Goal: Navigation & Orientation: Understand site structure

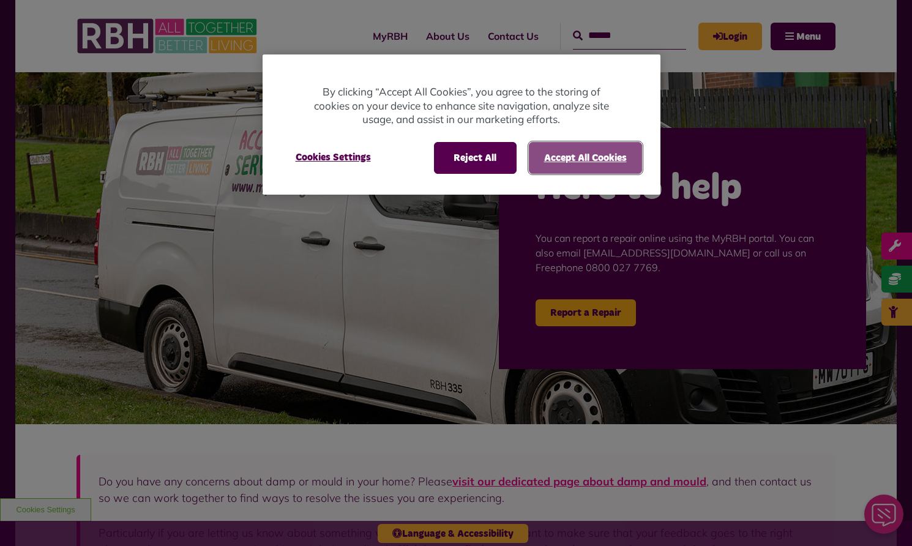
click at [575, 152] on button "Accept All Cookies" at bounding box center [585, 158] width 113 height 32
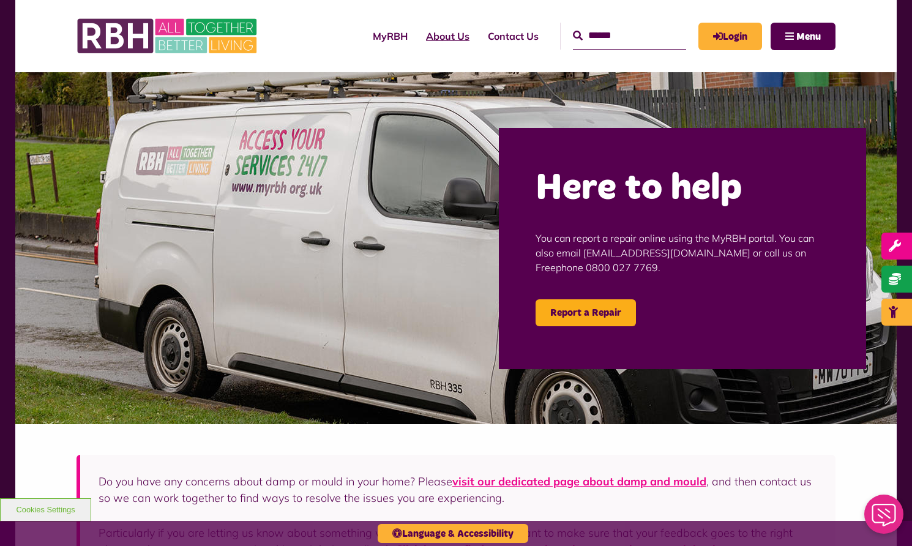
click at [427, 36] on link "About Us" at bounding box center [448, 36] width 62 height 33
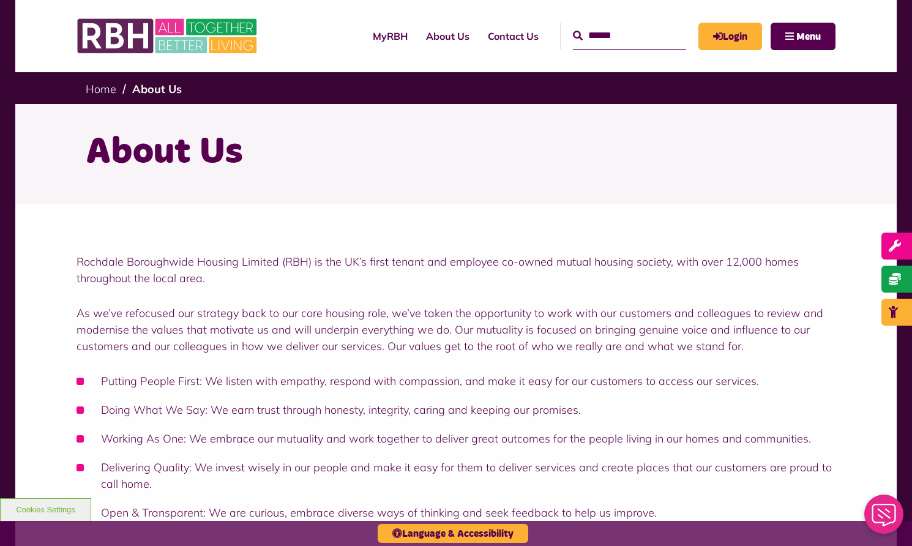
click at [356, 189] on div "About Us" at bounding box center [456, 152] width 759 height 97
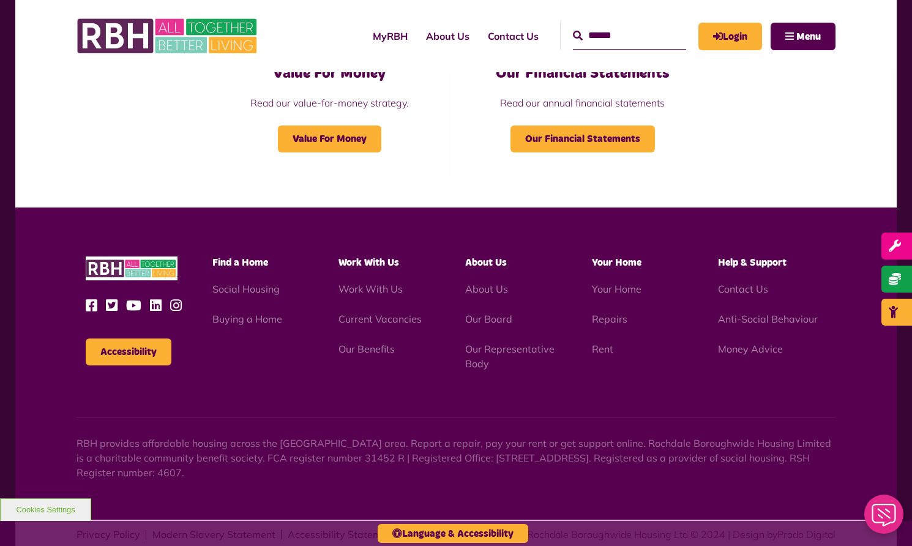
scroll to position [1371, 0]
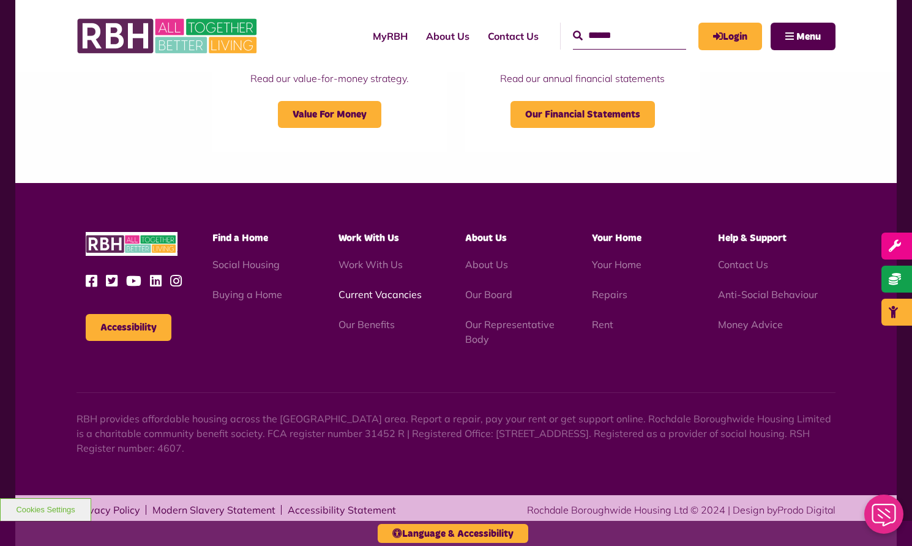
click at [390, 297] on link "Current Vacancies" at bounding box center [379, 294] width 83 height 12
click at [487, 294] on link "Our Board" at bounding box center [488, 294] width 47 height 12
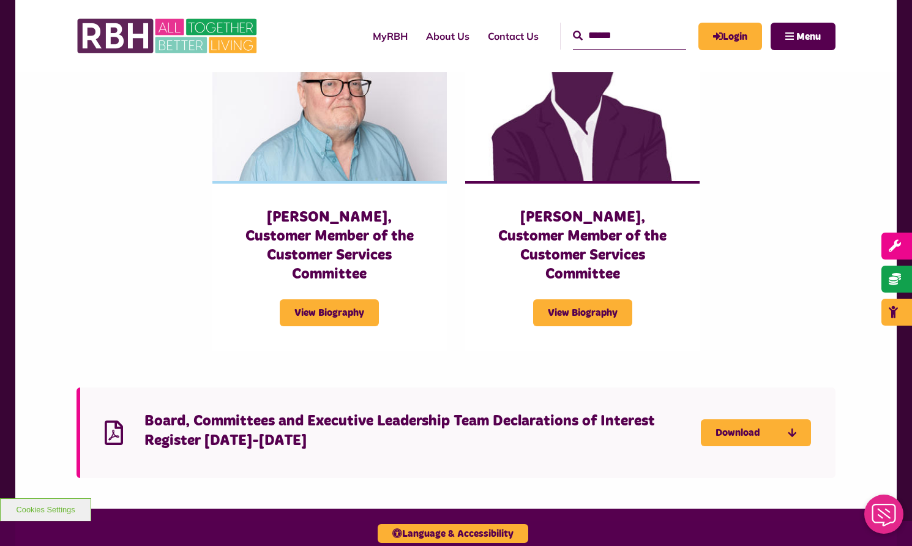
scroll to position [2962, 0]
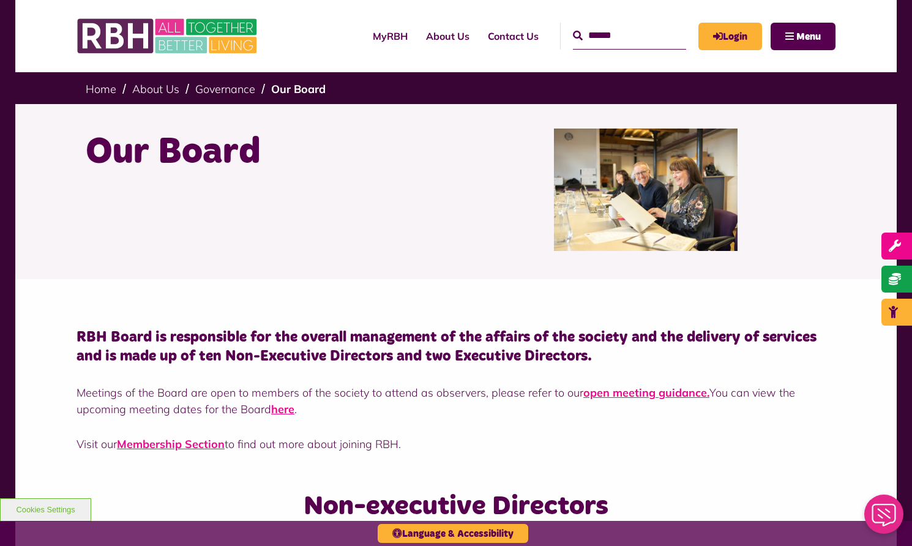
click at [714, 472] on div "RBH Board is responsible for the overall management of the affairs of the socie…" at bounding box center [455, 381] width 881 height 204
click at [216, 94] on link "Governance" at bounding box center [225, 89] width 60 height 14
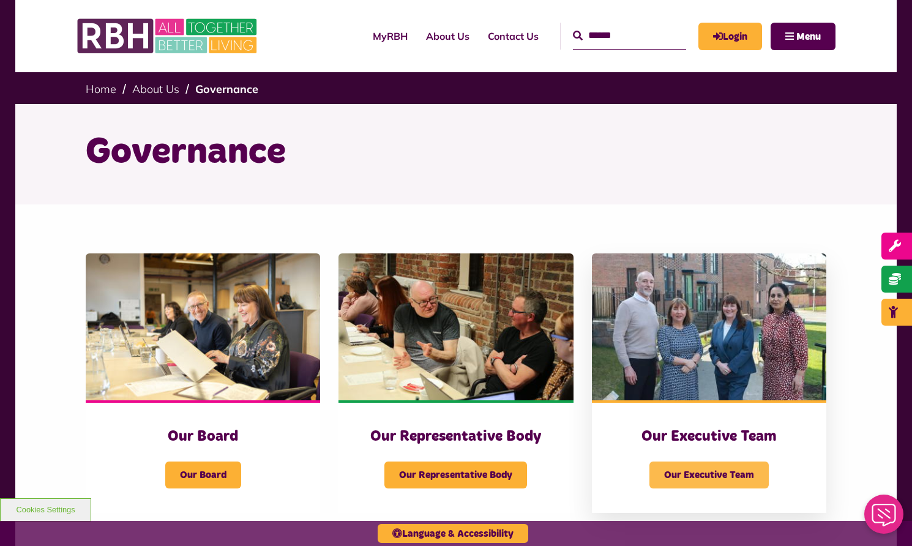
click at [726, 479] on span "Our Executive Team" at bounding box center [708, 474] width 119 height 27
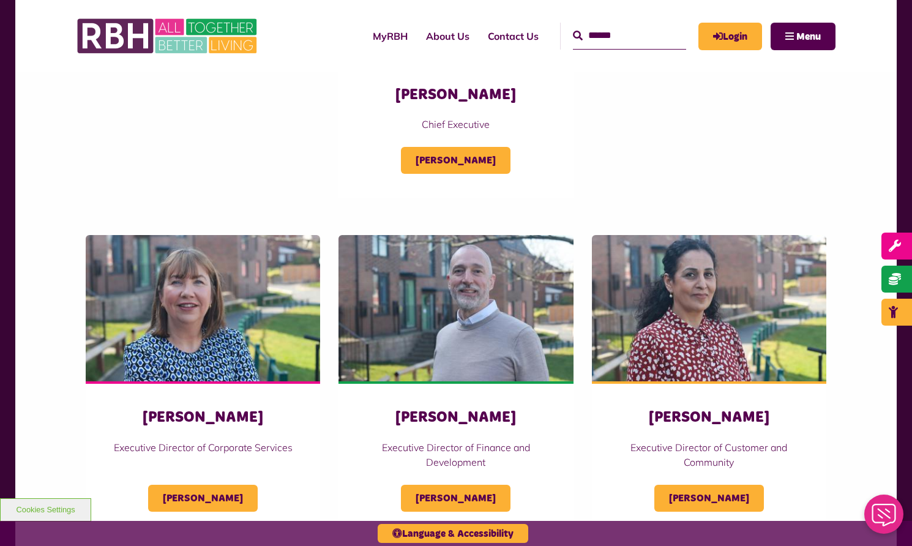
scroll to position [294, 0]
